Goal: Transaction & Acquisition: Purchase product/service

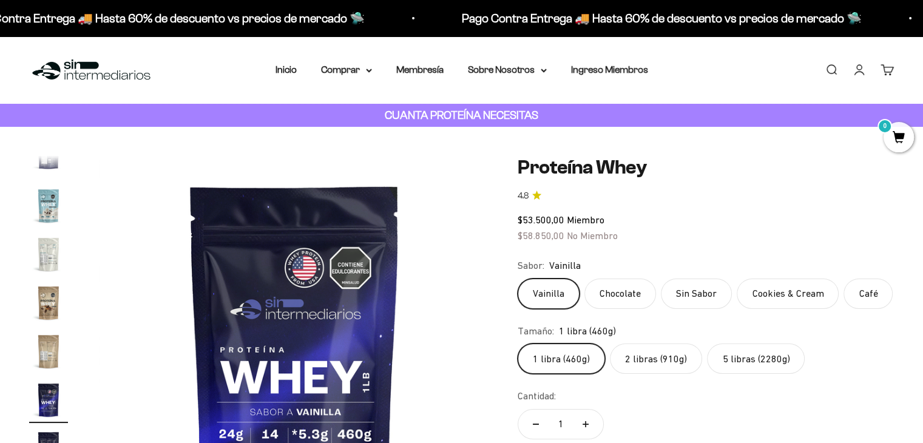
click at [769, 361] on label "5 libras (2280g)" at bounding box center [756, 358] width 98 height 30
click at [518, 343] on input "5 libras (2280g)" at bounding box center [517, 343] width 1 height 1
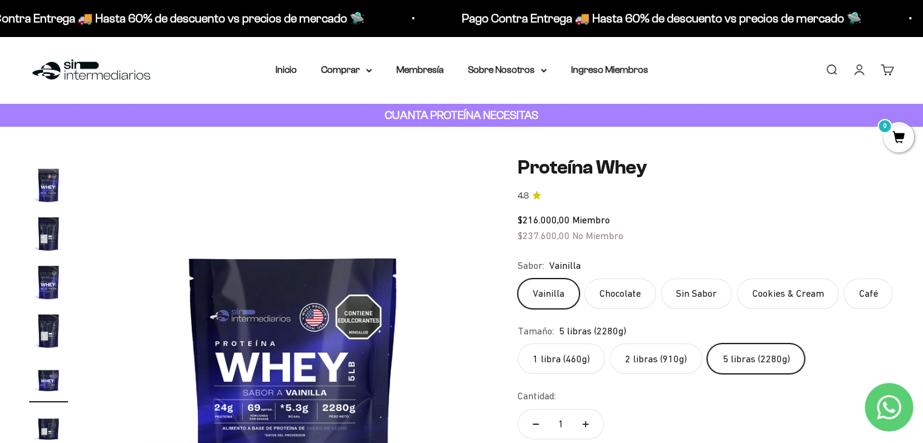
click at [860, 76] on link "Iniciar sesión" at bounding box center [859, 69] width 13 height 13
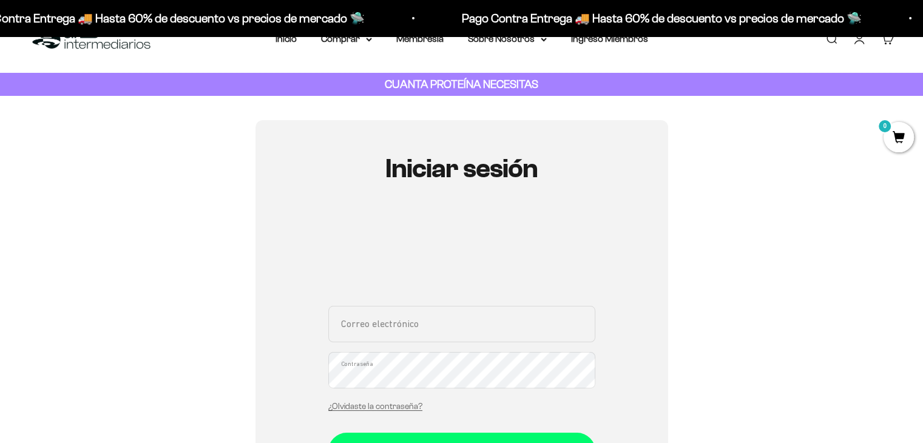
scroll to position [61, 0]
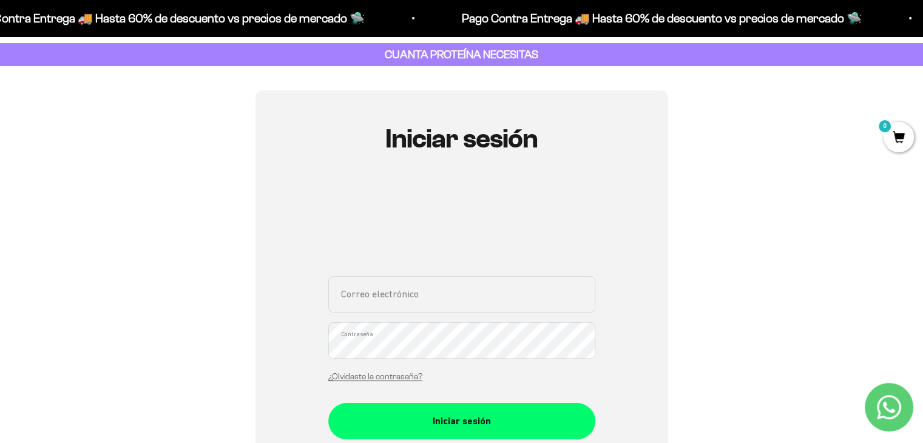
click at [410, 302] on input "Correo electrónico" at bounding box center [461, 294] width 267 height 36
type input "[EMAIL_ADDRESS][DOMAIN_NAME]"
click at [384, 377] on link "¿Olvidaste la contraseña?" at bounding box center [375, 376] width 94 height 9
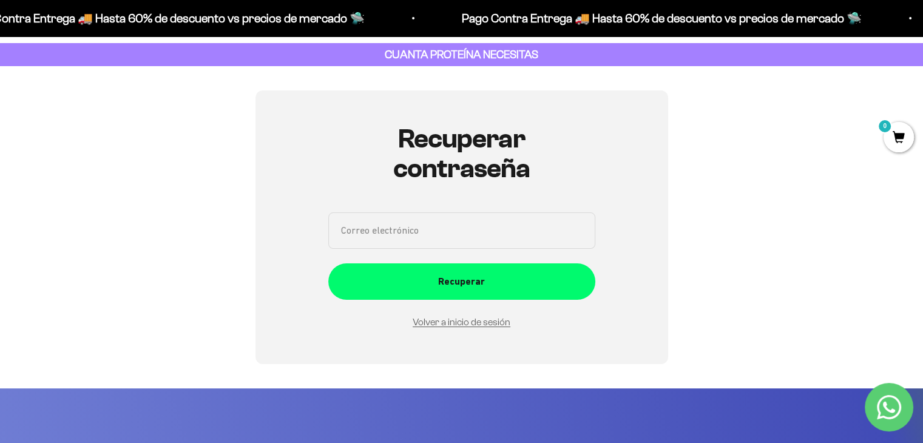
click at [405, 229] on input "Correo electrónico" at bounding box center [461, 230] width 267 height 36
type input "luisafernandamolinaecheverri@gmail.com"
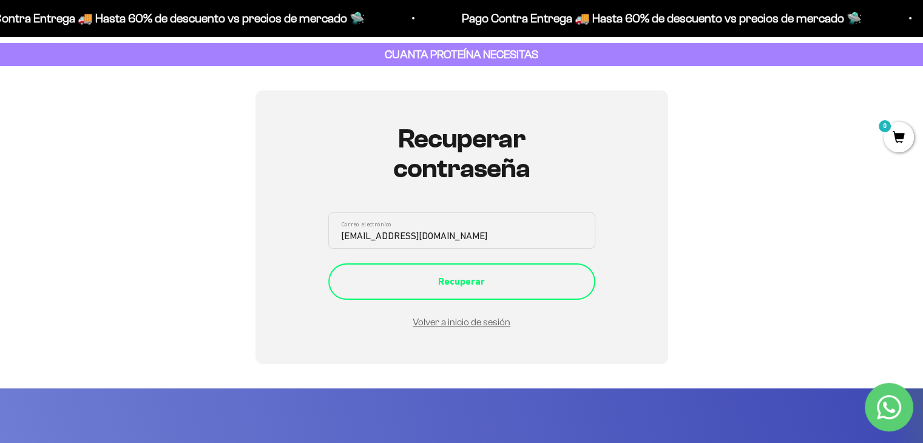
click at [447, 280] on div "Recuperar" at bounding box center [462, 282] width 218 height 16
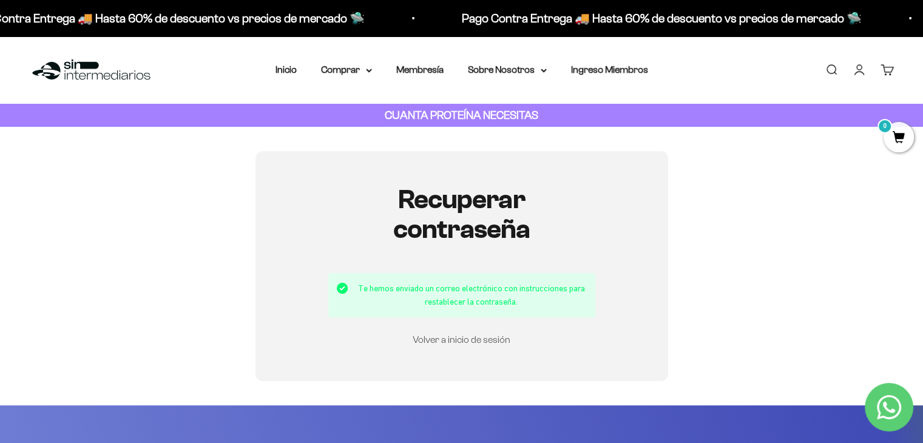
click at [442, 341] on link "Volver a inicio de sesión" at bounding box center [462, 339] width 98 height 10
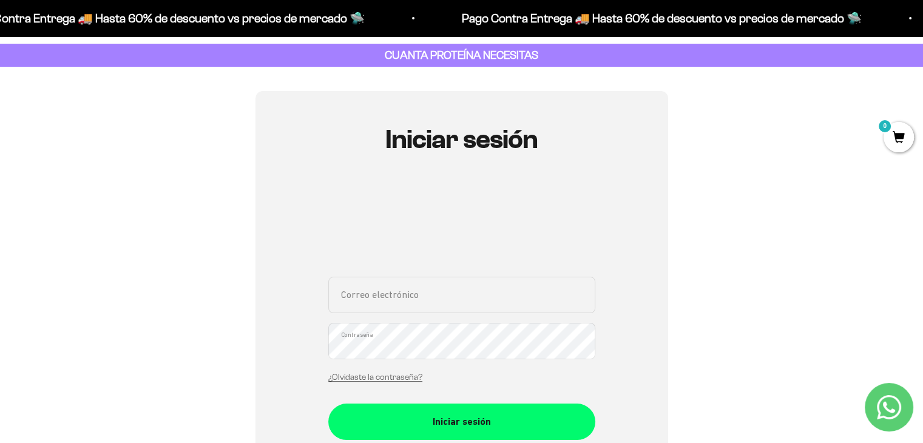
scroll to position [61, 0]
click at [431, 299] on input "Correo electrónico" at bounding box center [461, 294] width 267 height 36
type input "luisafernandamolinaecheverri@gmail.com"
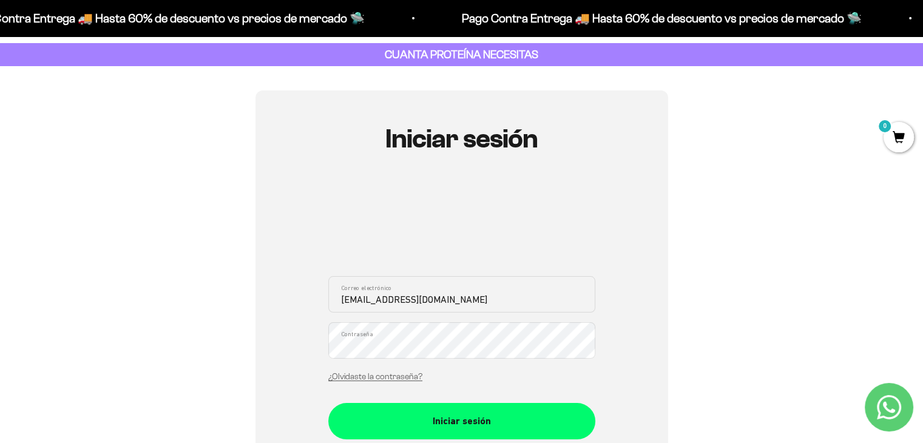
click at [328, 403] on button "Iniciar sesión" at bounding box center [461, 421] width 267 height 36
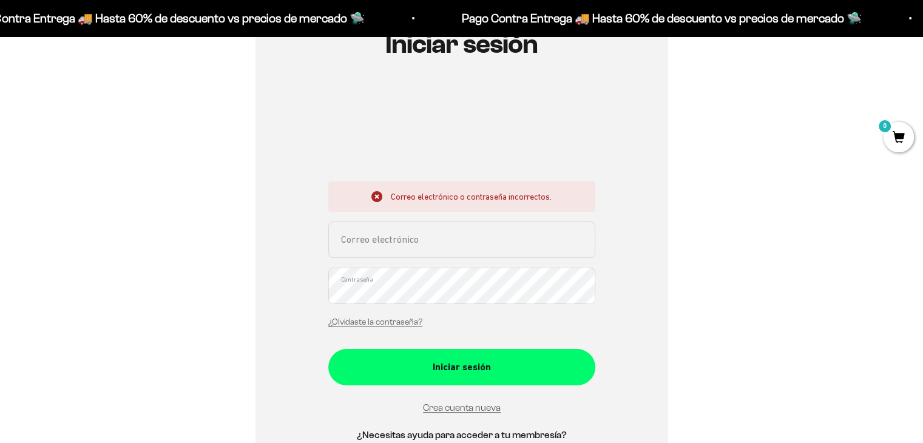
scroll to position [243, 0]
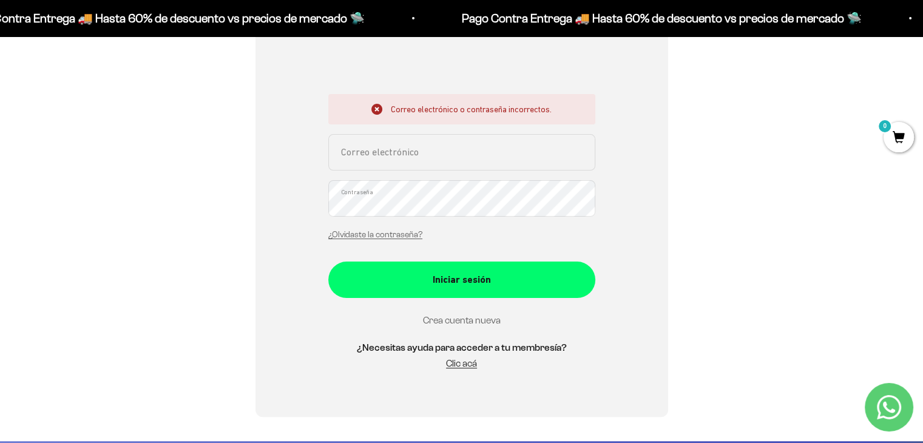
click at [465, 319] on link "Crea cuenta nueva" at bounding box center [462, 320] width 78 height 10
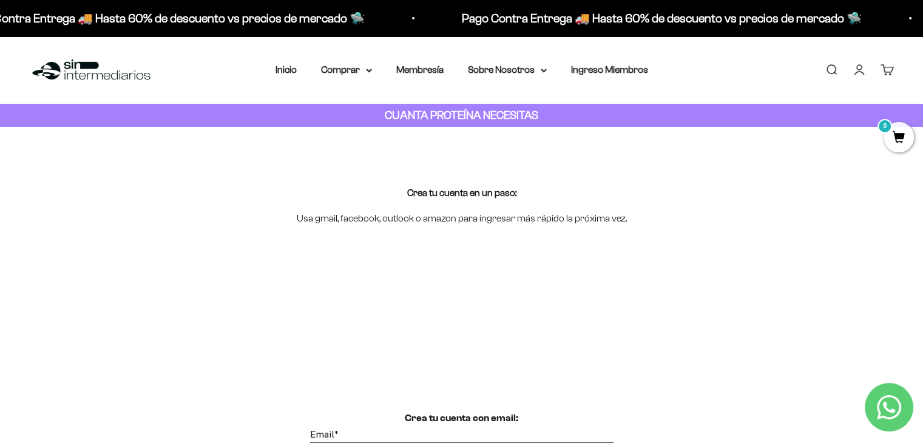
click at [858, 74] on link "Iniciar sesión" at bounding box center [859, 69] width 13 height 13
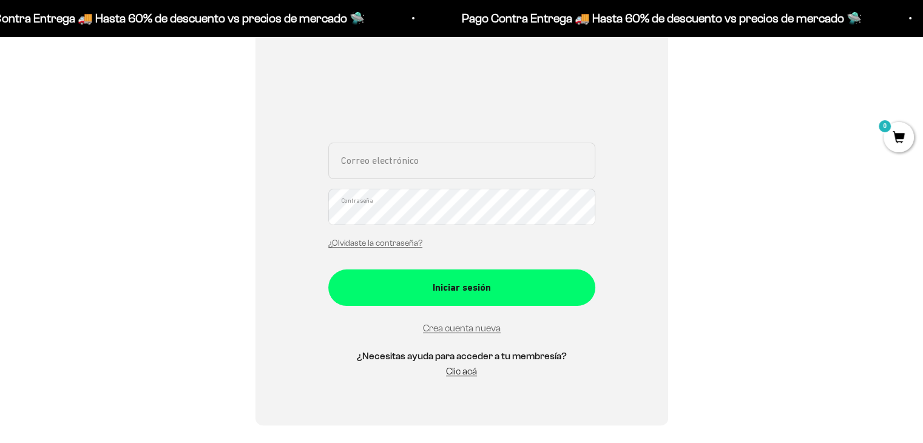
scroll to position [243, 0]
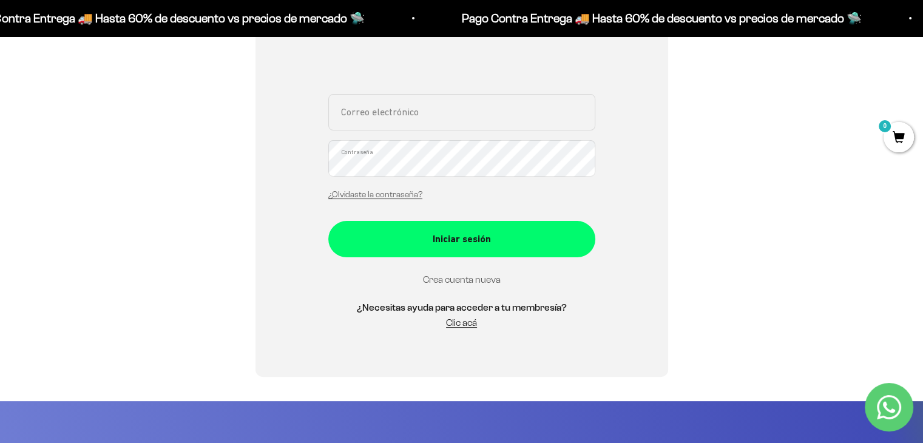
click at [455, 278] on link "Crea cuenta nueva" at bounding box center [462, 279] width 78 height 10
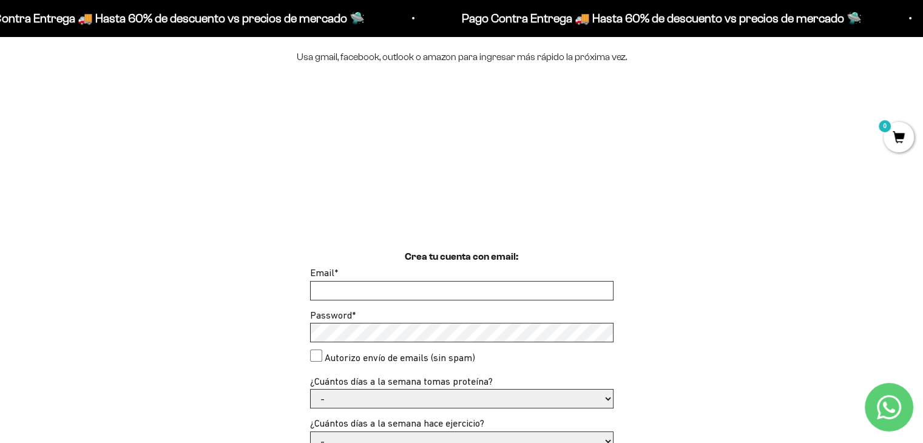
scroll to position [182, 0]
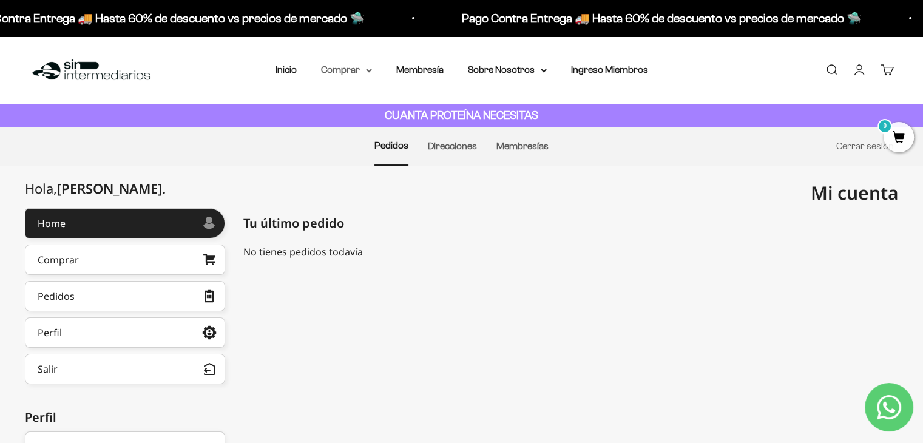
click at [351, 75] on summary "Comprar" at bounding box center [346, 70] width 51 height 16
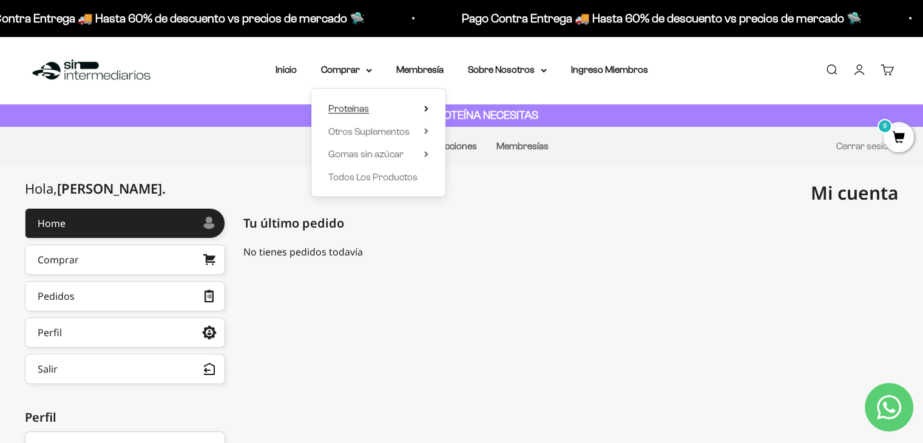
click at [360, 107] on span "Proteínas" at bounding box center [348, 108] width 41 height 10
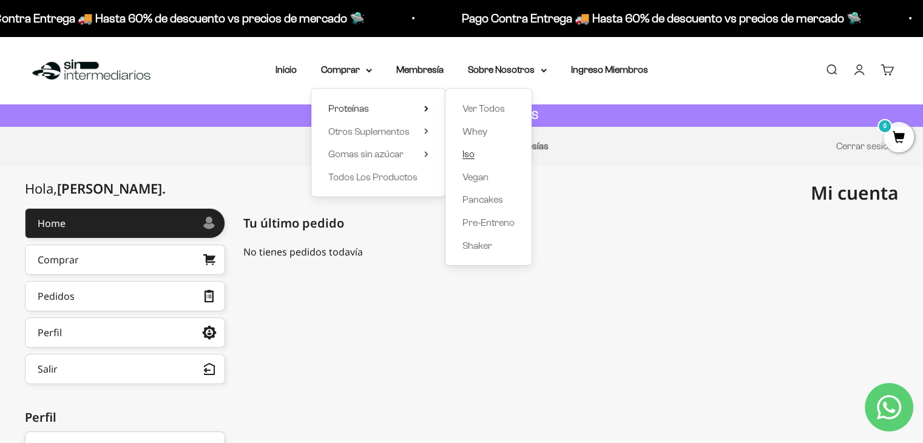
click at [475, 154] on link "Iso" at bounding box center [488, 154] width 52 height 16
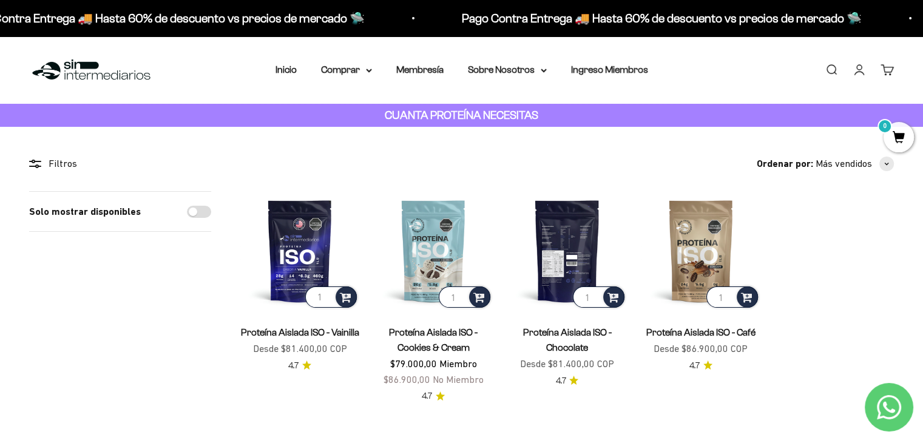
click at [561, 255] on img at bounding box center [566, 250] width 119 height 119
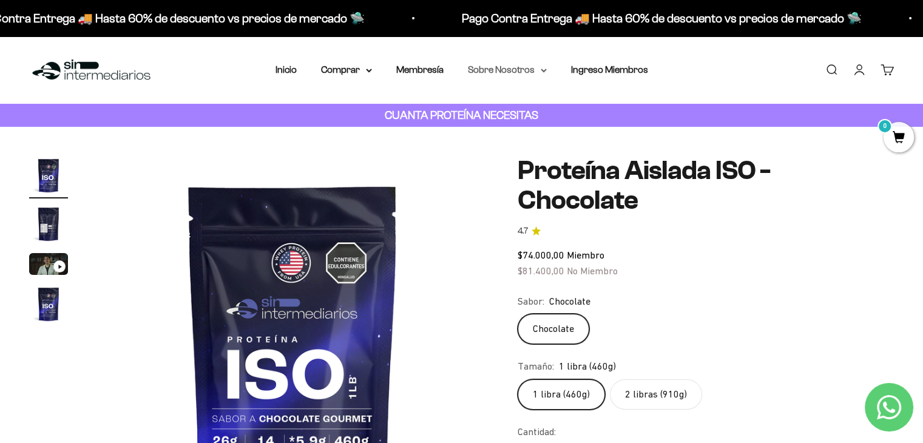
click at [491, 69] on summary "Sobre Nosotros" at bounding box center [507, 70] width 79 height 16
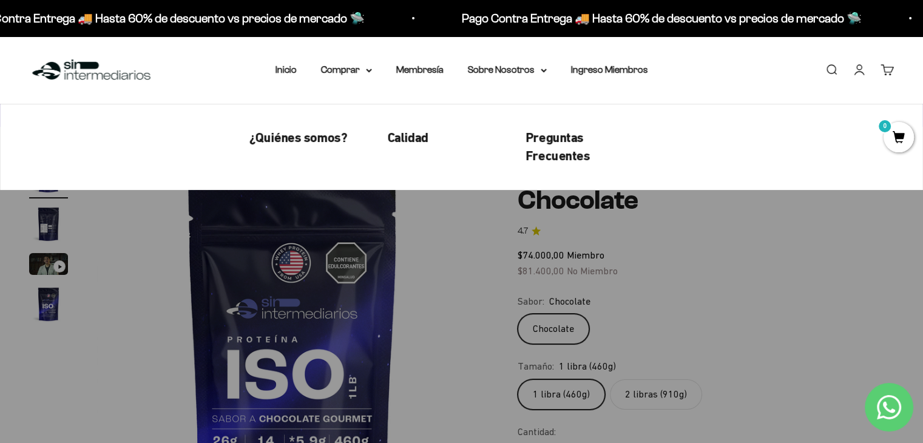
click at [675, 314] on div "Chocolate" at bounding box center [706, 329] width 376 height 30
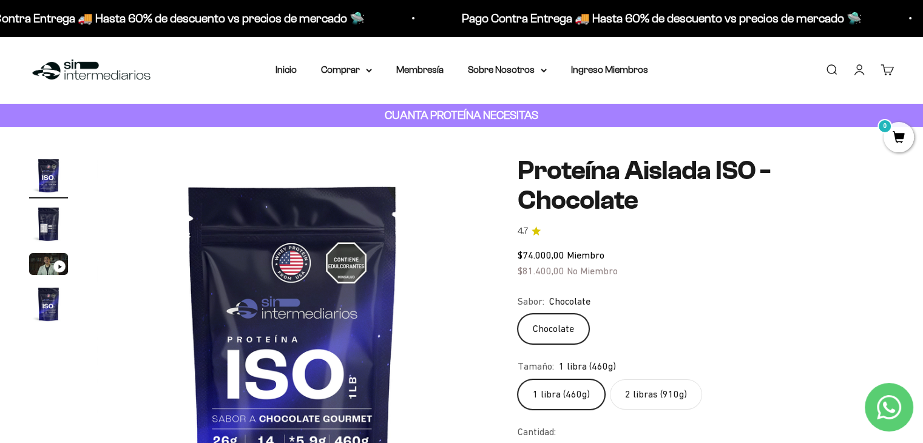
click at [669, 379] on label "2 libras (910g)" at bounding box center [656, 394] width 92 height 30
click at [518, 379] on input "2 libras (910g)" at bounding box center [517, 379] width 1 height 1
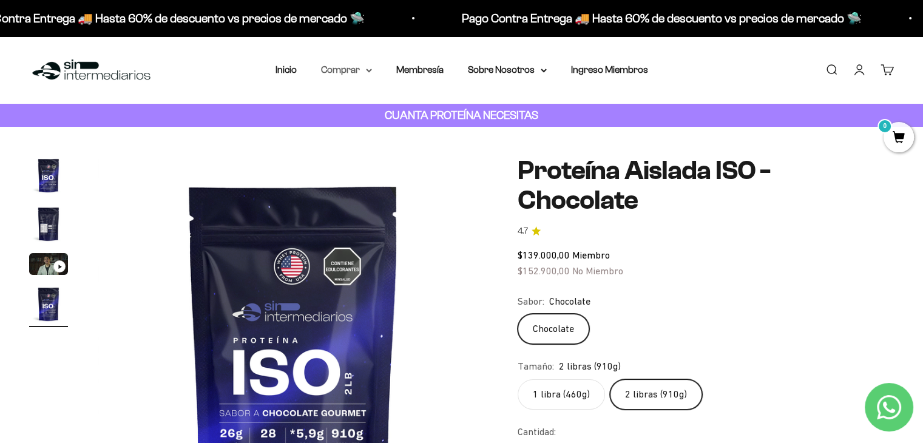
click at [347, 73] on summary "Comprar" at bounding box center [346, 70] width 51 height 16
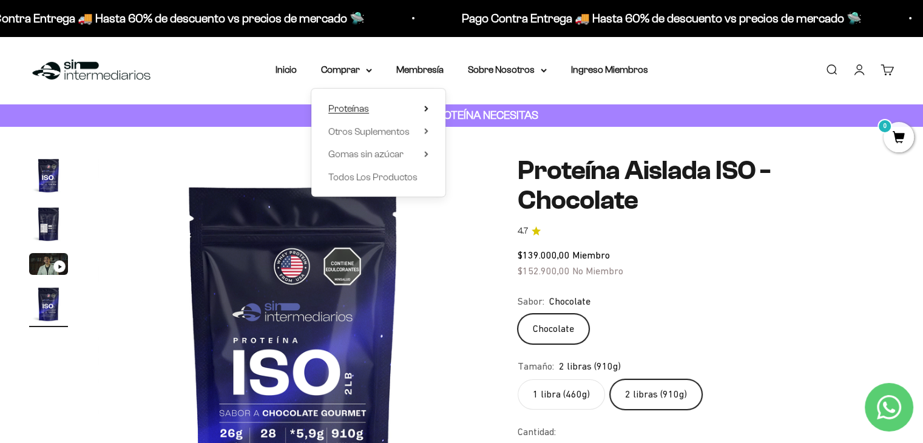
click at [351, 106] on span "Proteínas" at bounding box center [348, 108] width 41 height 10
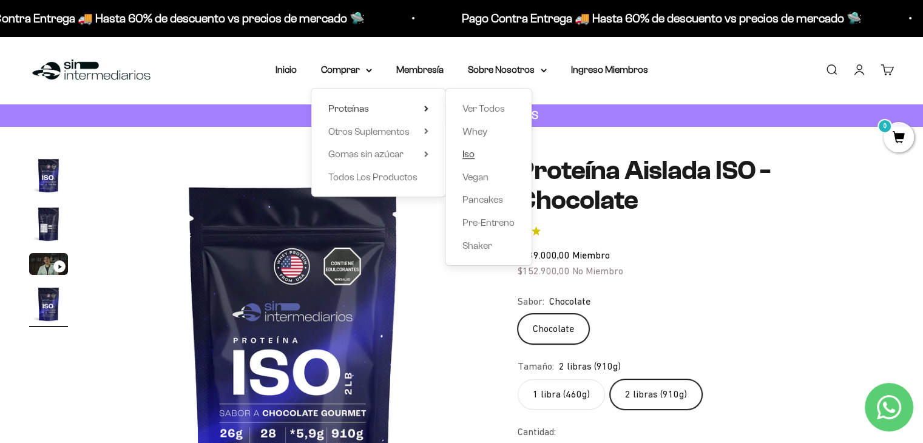
click at [476, 157] on link "Iso" at bounding box center [488, 154] width 52 height 16
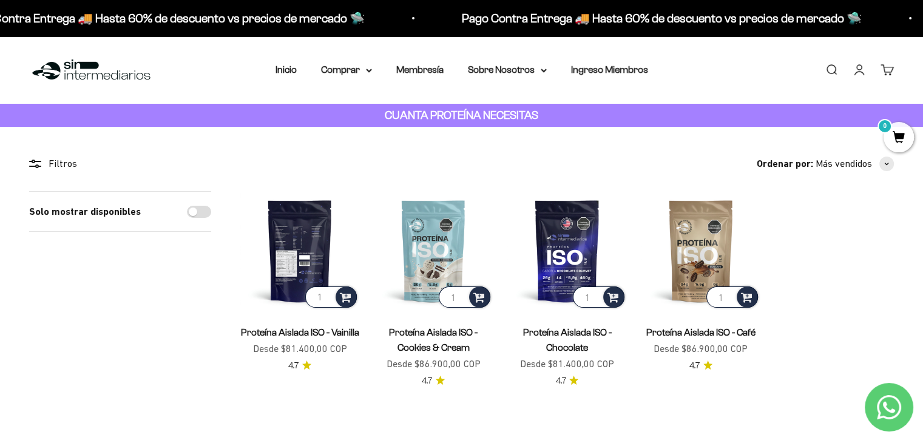
click at [288, 257] on img at bounding box center [299, 250] width 119 height 119
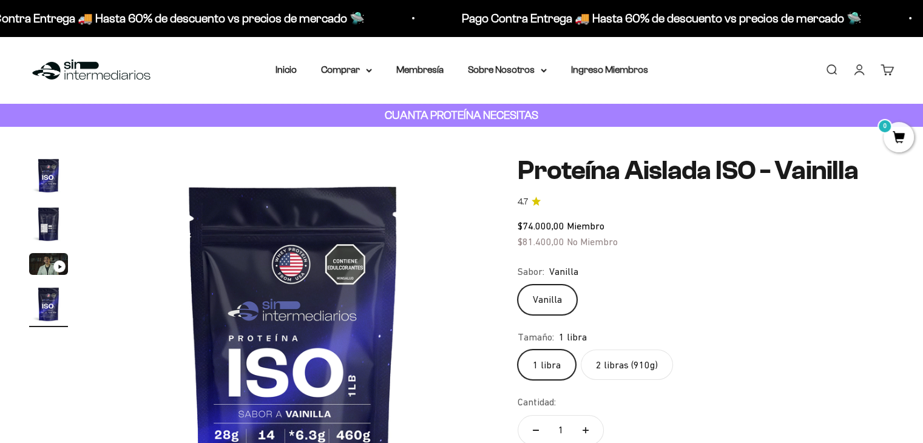
click at [634, 353] on label "2 libras (910g)" at bounding box center [627, 365] width 92 height 30
click at [518, 350] on input "2 libras (910g)" at bounding box center [517, 349] width 1 height 1
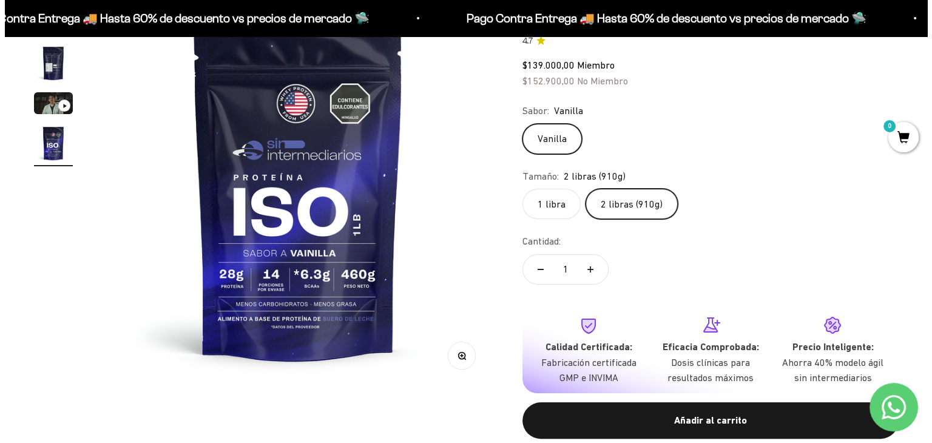
scroll to position [364, 0]
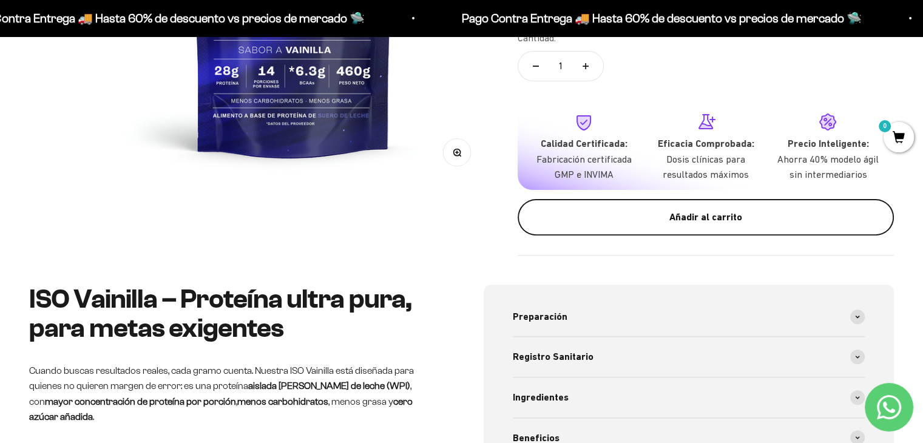
click at [680, 212] on div "Añadir al carrito" at bounding box center [706, 217] width 328 height 16
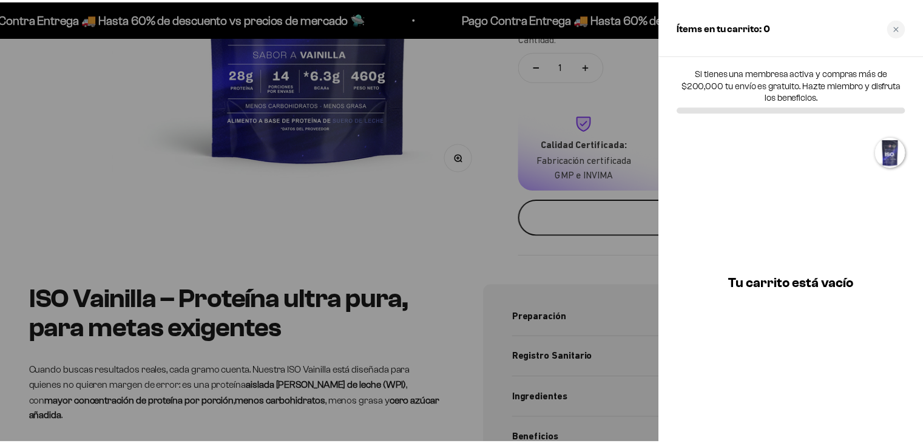
scroll to position [0, 1233]
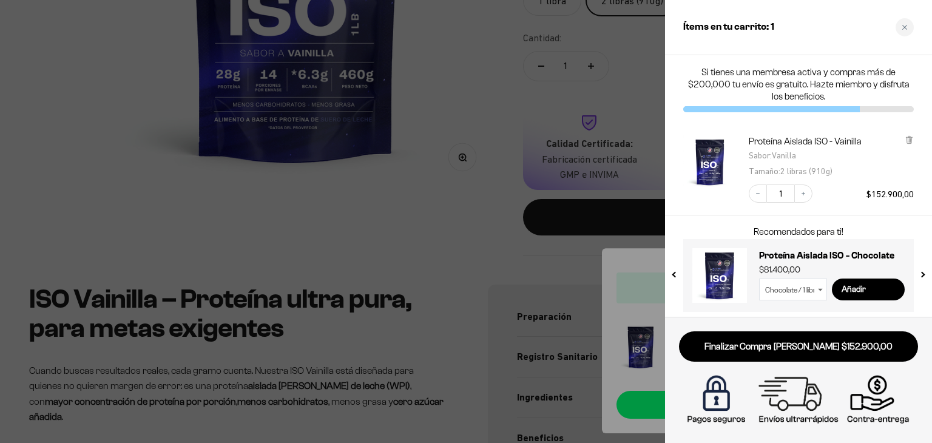
click at [449, 104] on div at bounding box center [466, 221] width 932 height 443
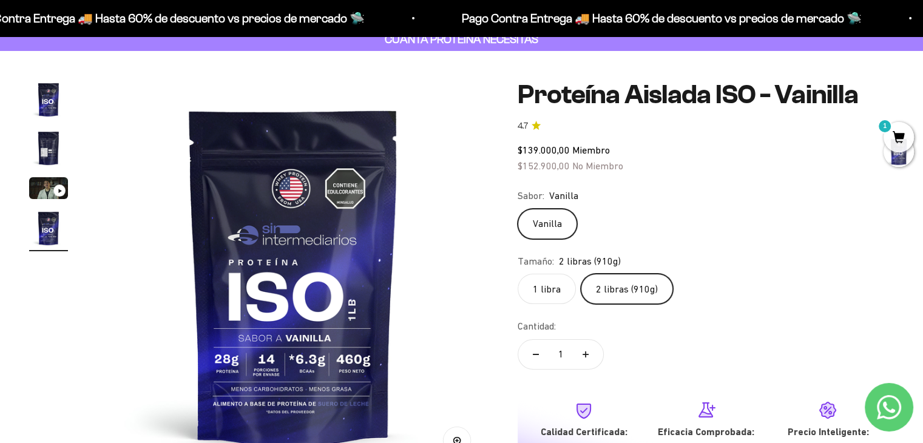
scroll to position [0, 0]
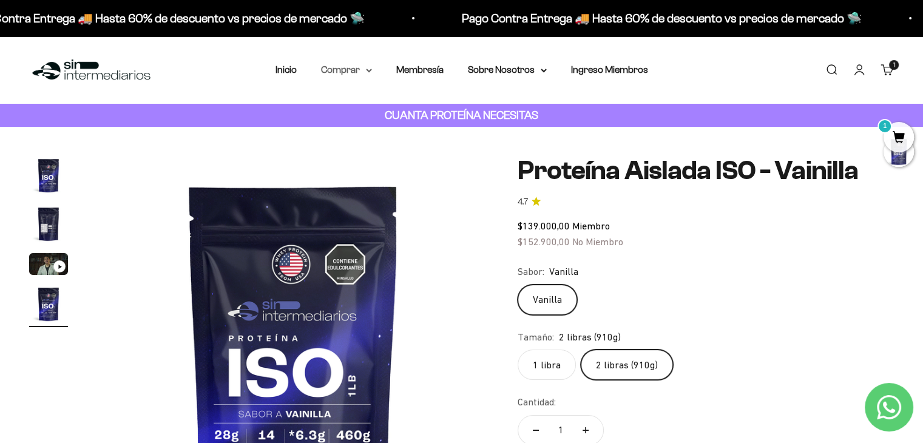
click at [338, 67] on summary "Comprar" at bounding box center [346, 70] width 51 height 16
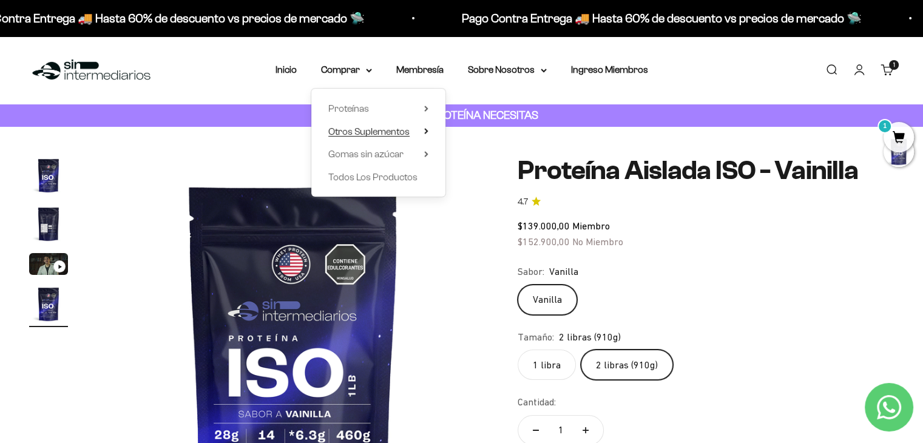
click at [410, 131] on span "Otros Suplementos" at bounding box center [368, 131] width 81 height 10
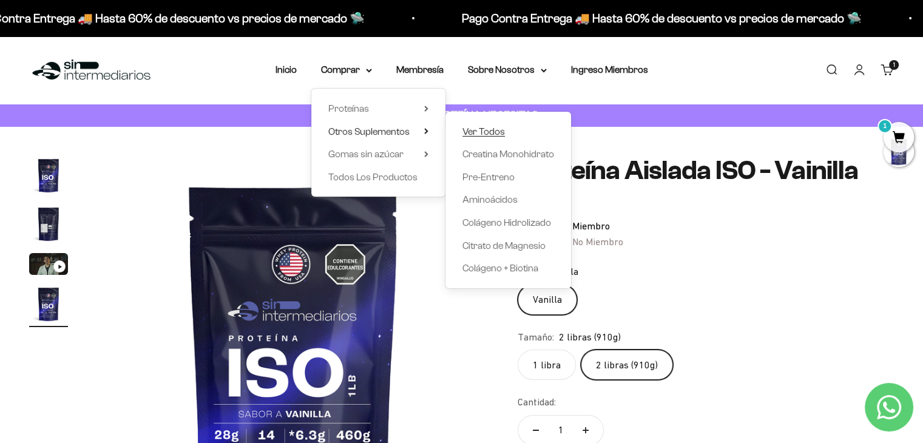
click at [483, 130] on span "Ver Todos" at bounding box center [483, 131] width 42 height 10
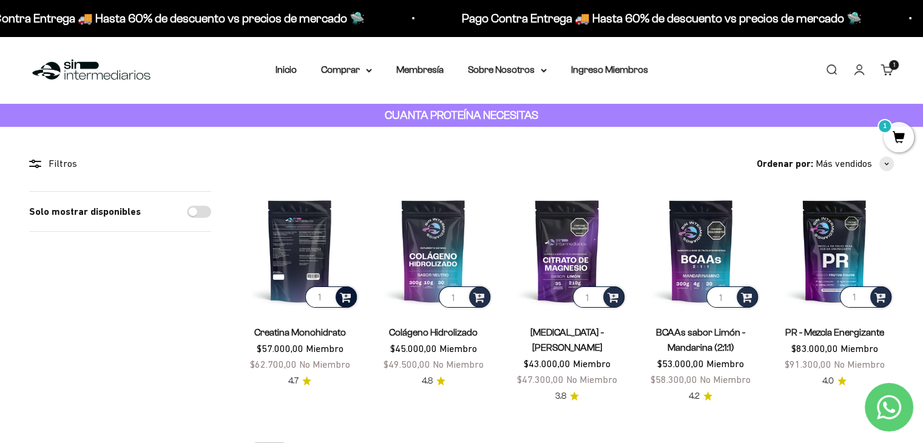
click at [345, 292] on span at bounding box center [346, 296] width 12 height 14
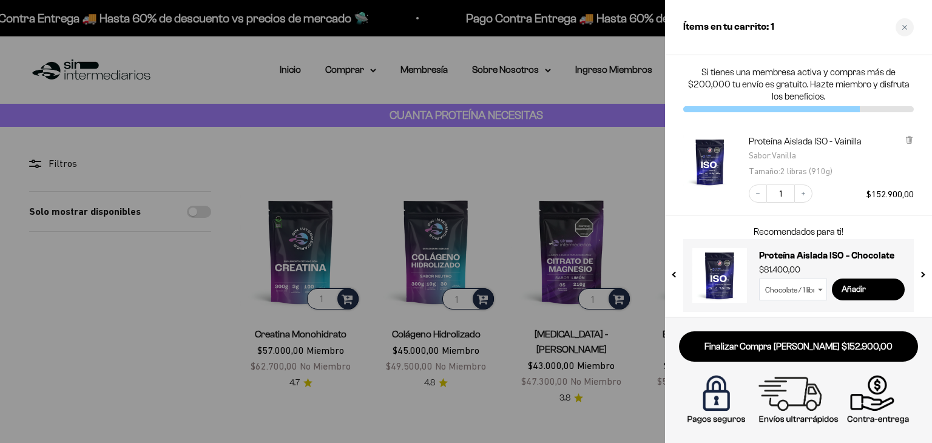
click at [310, 265] on div at bounding box center [466, 221] width 932 height 443
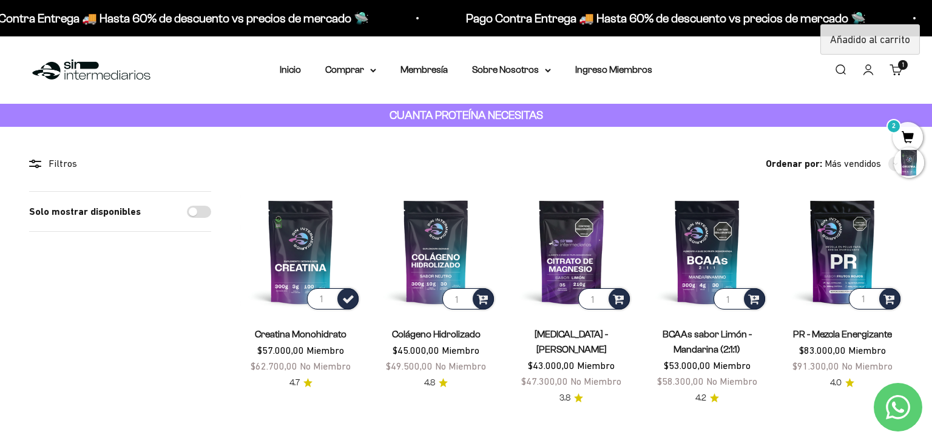
click at [0, 0] on div at bounding box center [0, 0] width 0 height 0
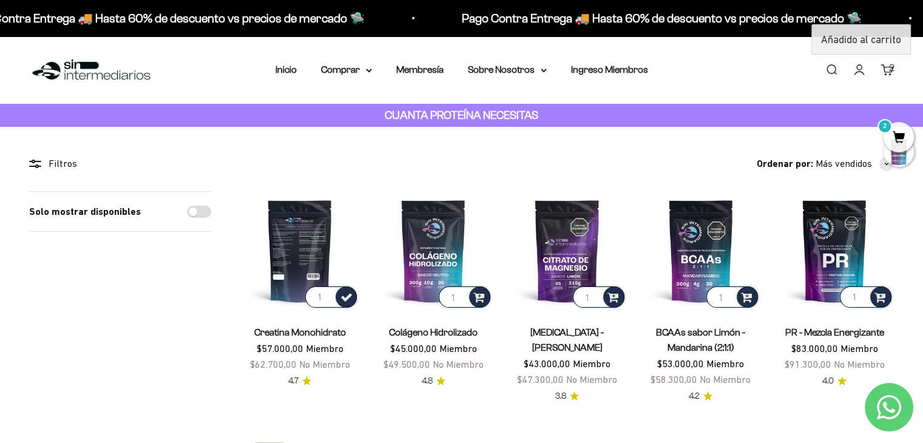
click at [294, 239] on img at bounding box center [299, 250] width 119 height 119
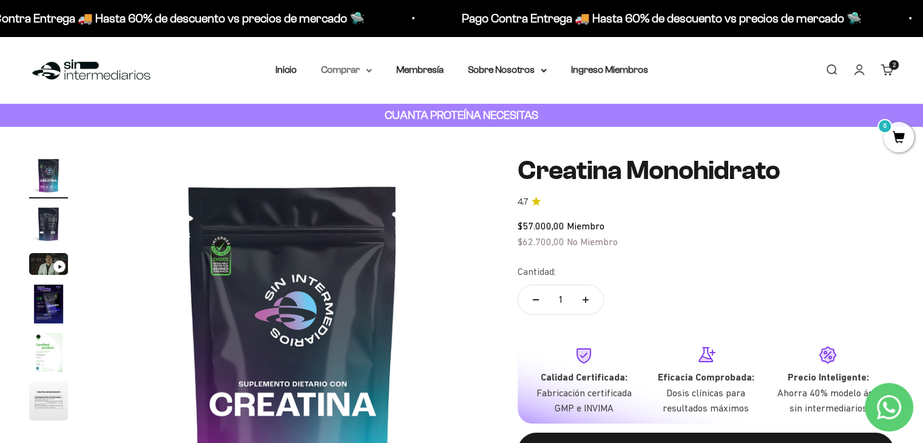
click at [338, 71] on summary "Comprar" at bounding box center [346, 70] width 51 height 16
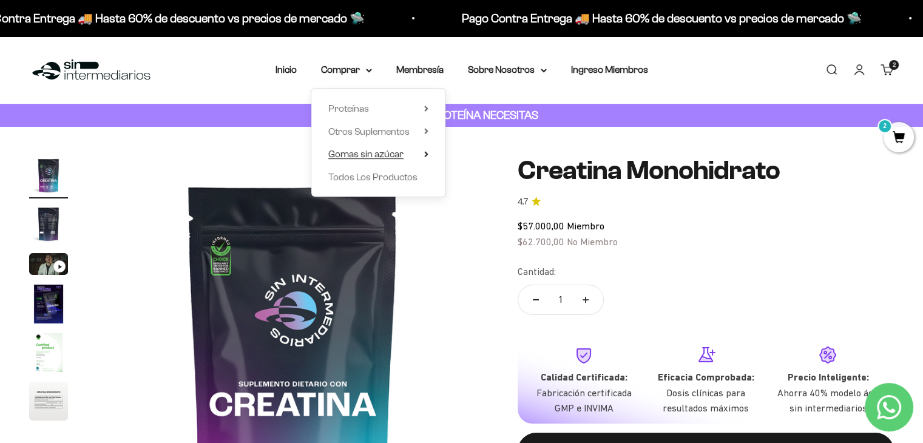
click at [354, 155] on span "Gomas sin azúcar" at bounding box center [365, 154] width 75 height 10
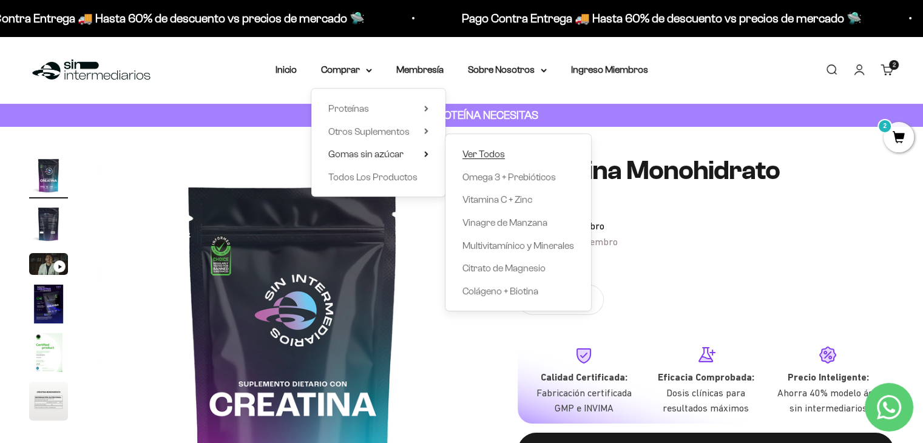
click at [491, 154] on span "Ver Todos" at bounding box center [483, 154] width 42 height 10
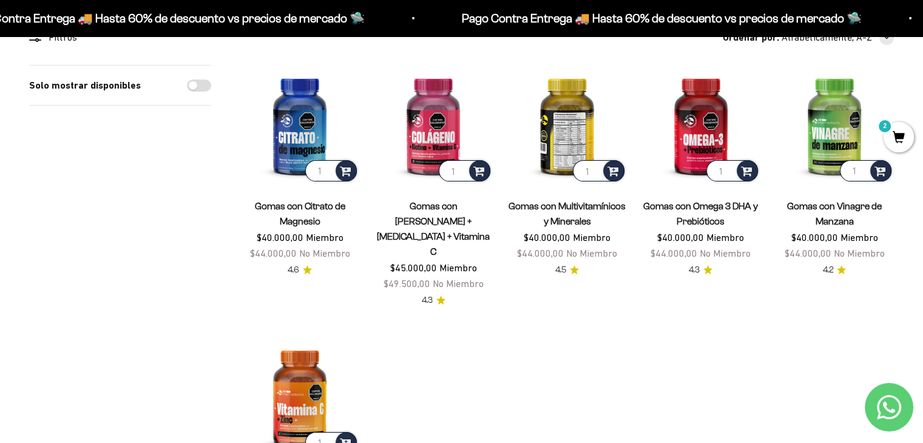
scroll to position [121, 0]
